Goal: Transaction & Acquisition: Purchase product/service

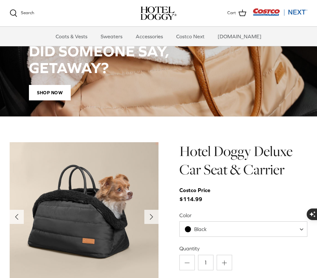
scroll to position [499, 0]
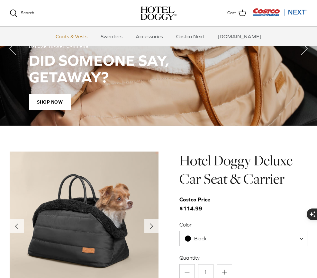
click at [80, 36] on link "Coats & Vests" at bounding box center [71, 36] width 43 height 19
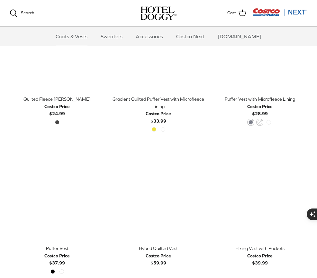
scroll to position [793, 0]
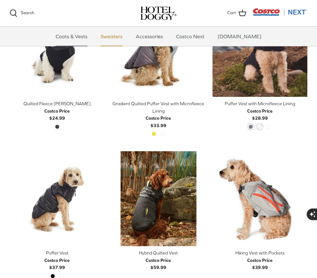
click at [120, 36] on link "Sweaters" at bounding box center [111, 36] width 33 height 19
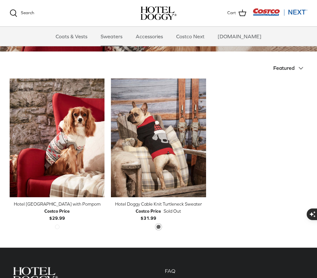
scroll to position [121, 0]
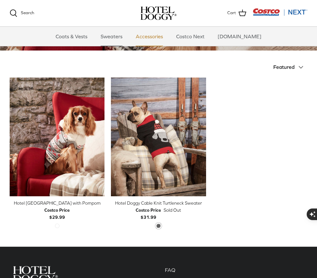
click at [160, 39] on link "Accessories" at bounding box center [149, 36] width 39 height 19
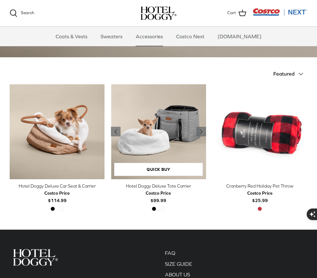
scroll to position [108, 0]
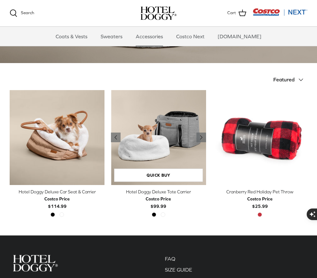
click at [162, 149] on img "Hotel Doggy Deluxe Tote Carrier" at bounding box center [158, 137] width 95 height 95
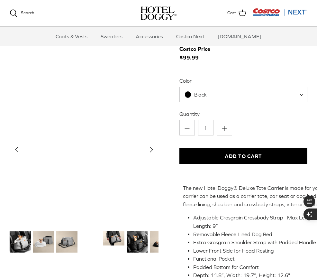
scroll to position [40, 0]
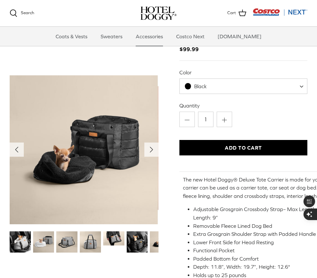
click at [49, 250] on img "Thumbnail Link" at bounding box center [43, 241] width 21 height 21
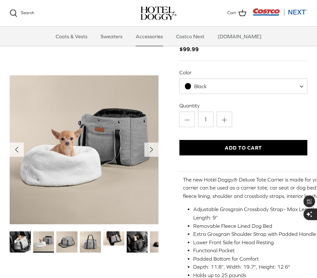
click at [67, 247] on img "Thumbnail Link" at bounding box center [66, 241] width 21 height 21
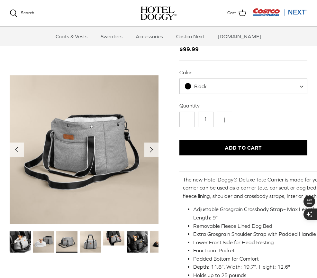
click at [94, 243] on img "Thumbnail Link" at bounding box center [90, 241] width 21 height 21
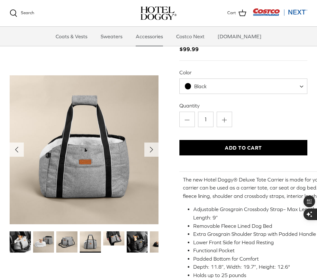
click at [109, 237] on img "Thumbnail Link" at bounding box center [113, 238] width 21 height 14
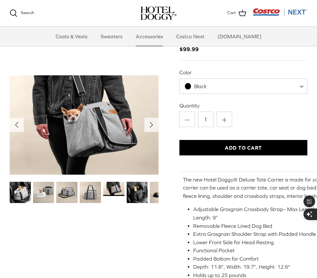
click at [123, 191] on img "Thumbnail Link" at bounding box center [113, 189] width 21 height 14
click at [116, 189] on img "Thumbnail Link" at bounding box center [113, 189] width 21 height 14
click at [111, 189] on img "Thumbnail Link" at bounding box center [113, 189] width 21 height 14
click at [129, 189] on img "Thumbnail Link" at bounding box center [137, 192] width 21 height 21
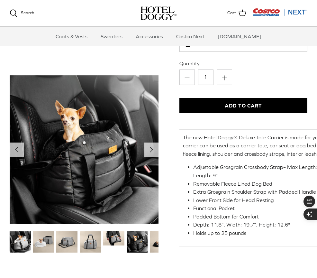
scroll to position [83, 0]
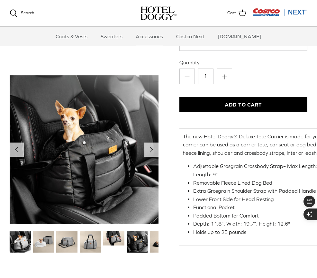
click at [154, 242] on img "Thumbnail Link" at bounding box center [160, 241] width 21 height 21
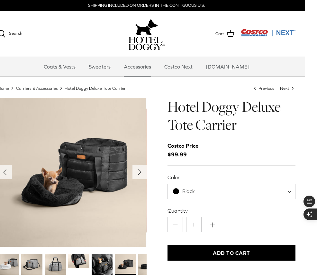
scroll to position [0, 0]
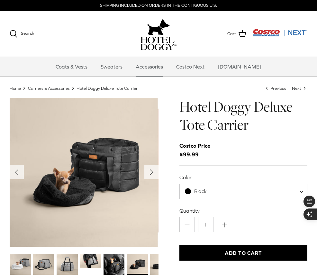
click at [244, 252] on button "Add to Cart" at bounding box center [243, 252] width 128 height 15
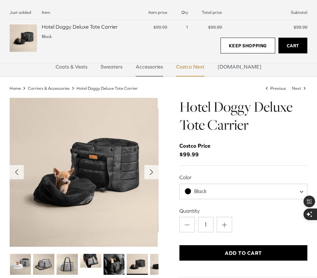
click at [204, 69] on link "Costco Next" at bounding box center [190, 66] width 40 height 19
